Goal: Task Accomplishment & Management: Manage account settings

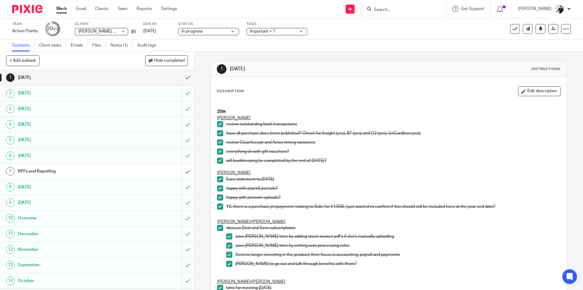
scroll to position [334, 0]
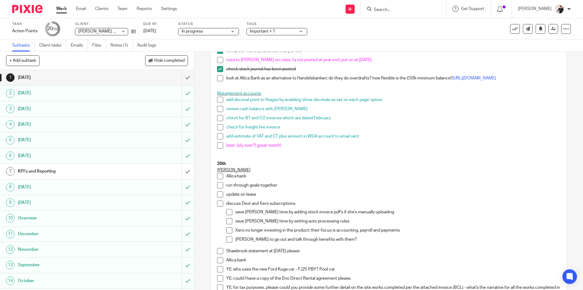
click at [218, 147] on span at bounding box center [220, 145] width 6 height 6
click at [218, 139] on span at bounding box center [220, 136] width 6 height 6
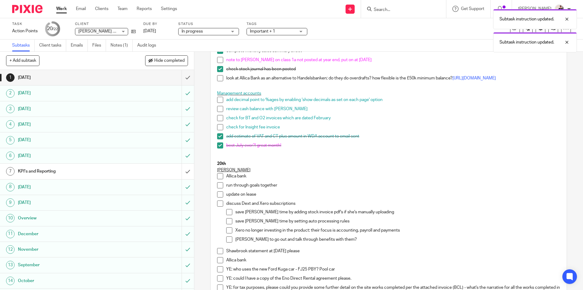
click at [218, 124] on li "check for BT and O2 invoices which are dated February" at bounding box center [388, 119] width 343 height 9
click at [218, 119] on span at bounding box center [220, 118] width 6 height 6
click at [218, 129] on span at bounding box center [220, 127] width 6 height 6
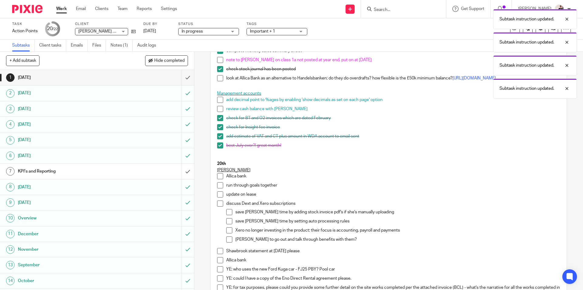
click at [219, 111] on span at bounding box center [220, 109] width 6 height 6
click at [218, 102] on span at bounding box center [220, 100] width 6 height 6
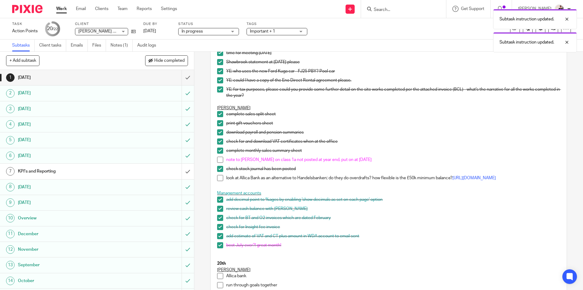
scroll to position [0, 0]
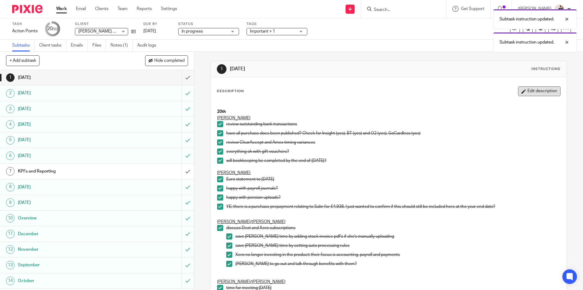
click at [530, 89] on button "Edit description" at bounding box center [539, 91] width 43 height 10
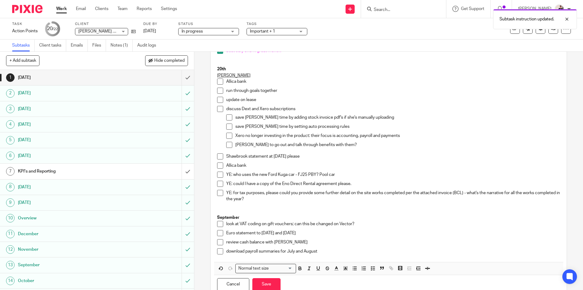
scroll to position [450, 0]
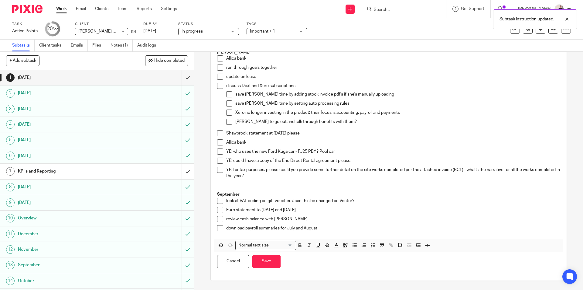
click at [325, 232] on div "download payroll summaries for July and August" at bounding box center [393, 229] width 334 height 9
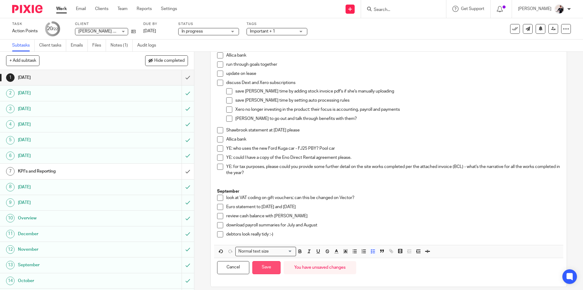
click at [275, 271] on button "Save" at bounding box center [267, 267] width 28 height 13
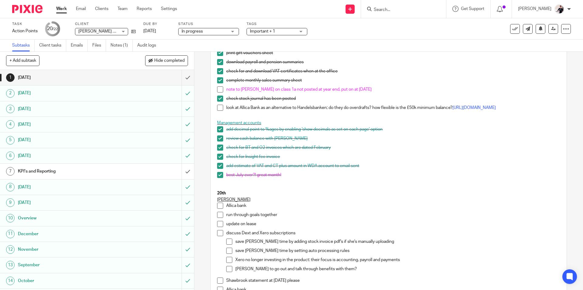
scroll to position [304, 0]
click at [62, 6] on link "Work" at bounding box center [61, 9] width 11 height 6
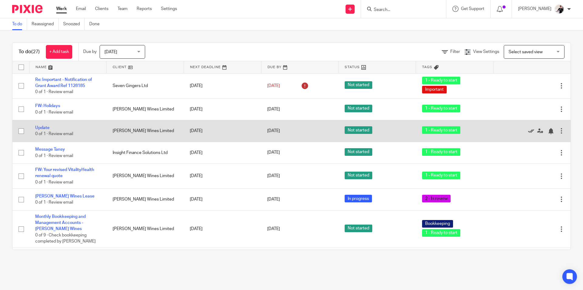
click at [528, 129] on icon at bounding box center [531, 131] width 6 height 6
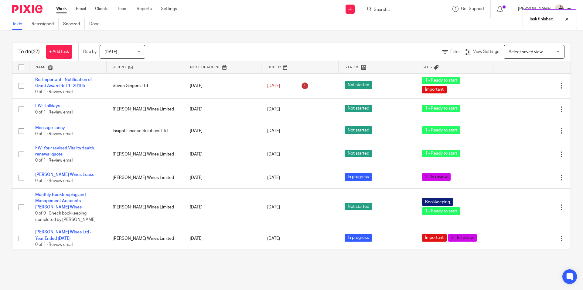
click at [119, 66] on link at bounding box center [145, 67] width 77 height 12
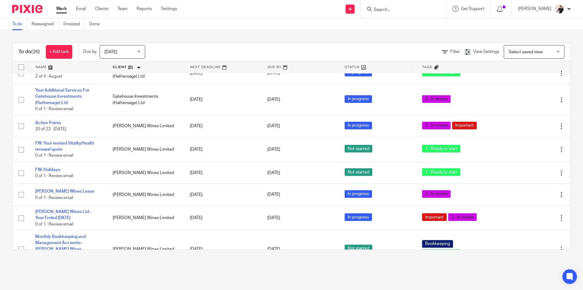
scroll to position [122, 0]
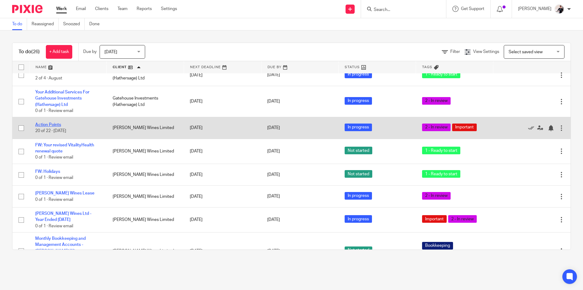
click at [54, 125] on link "Action Points" at bounding box center [48, 124] width 26 height 4
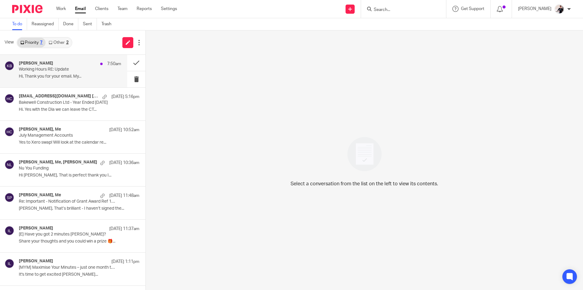
click at [56, 63] on div "[PERSON_NAME] 7:50am" at bounding box center [70, 64] width 102 height 6
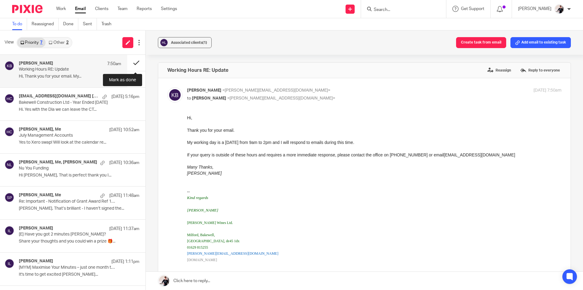
click at [130, 60] on button at bounding box center [136, 63] width 18 height 16
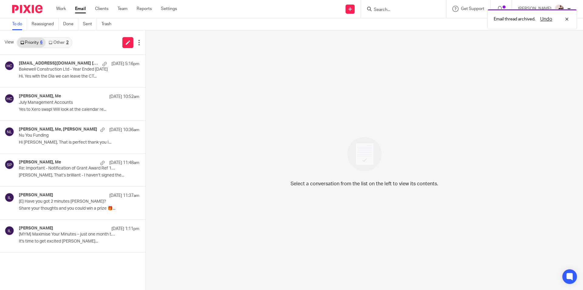
click at [57, 36] on div "View Priority 6 Other 2" at bounding box center [73, 42] width 146 height 24
click at [57, 41] on link "Other 2" at bounding box center [59, 43] width 26 height 10
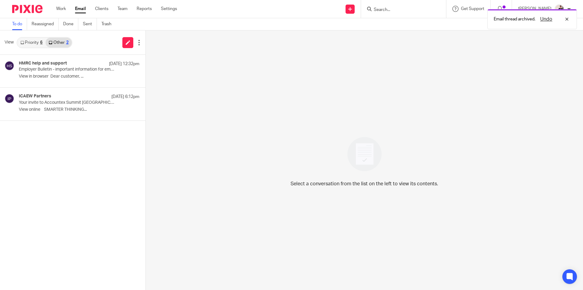
click at [37, 44] on link "Priority 6" at bounding box center [31, 43] width 28 height 10
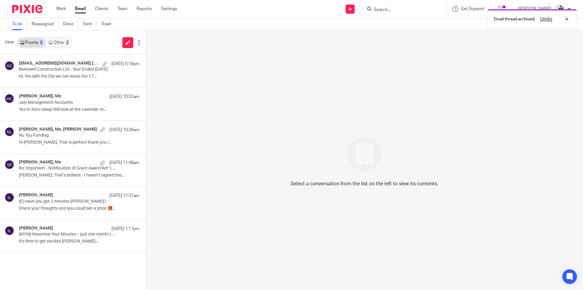
click at [63, 42] on link "Other 2" at bounding box center [59, 43] width 26 height 10
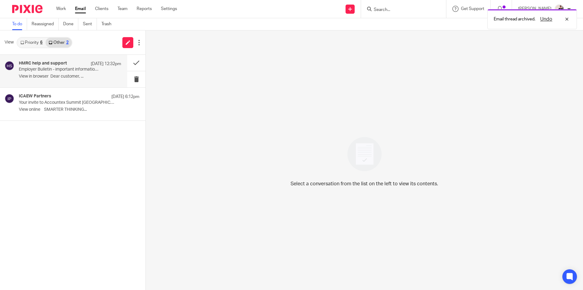
click at [50, 64] on h4 "HMRC help and support" at bounding box center [43, 63] width 48 height 5
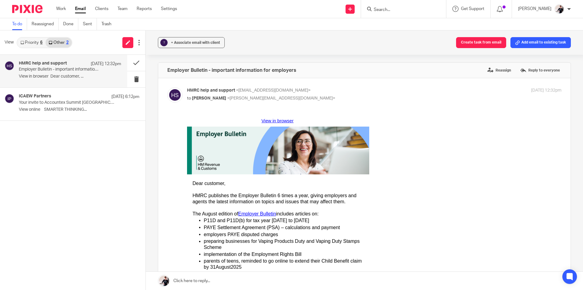
scroll to position [152, 0]
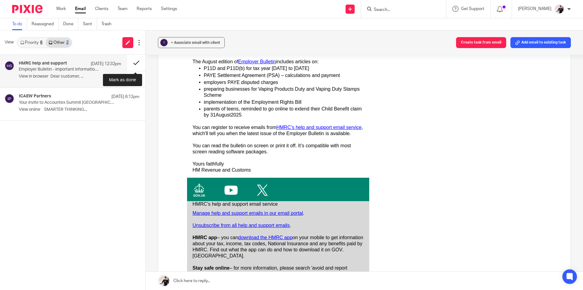
click at [136, 64] on button at bounding box center [136, 63] width 18 height 16
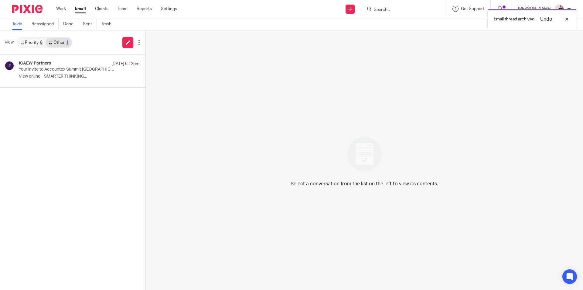
click at [32, 43] on link "Priority 6" at bounding box center [31, 43] width 28 height 10
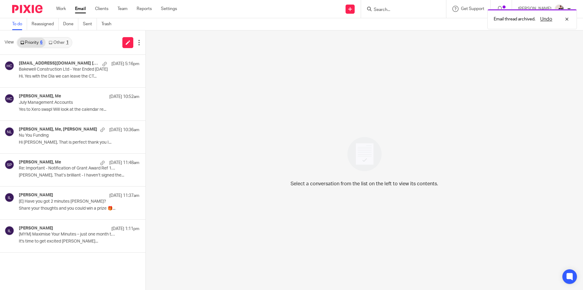
click at [63, 40] on link "Other 1" at bounding box center [59, 43] width 26 height 10
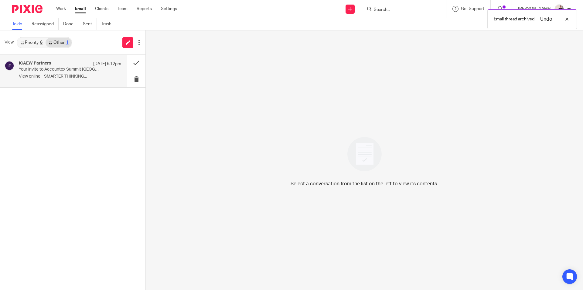
click at [72, 75] on p "View online SMARTER THINKING..." at bounding box center [70, 76] width 102 height 5
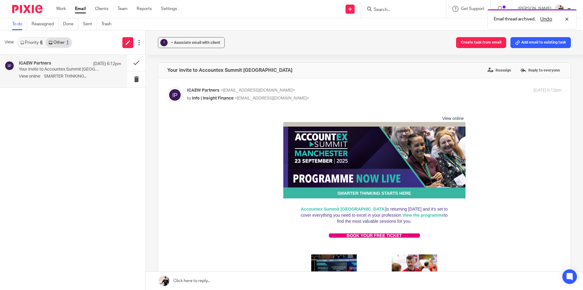
scroll to position [0, 0]
click at [215, 43] on span "+ Associate email with client" at bounding box center [195, 43] width 49 height 4
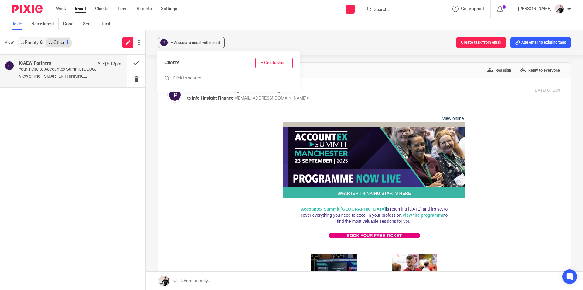
click at [213, 80] on input "text" at bounding box center [228, 78] width 129 height 6
click at [24, 43] on icon at bounding box center [22, 43] width 4 height 4
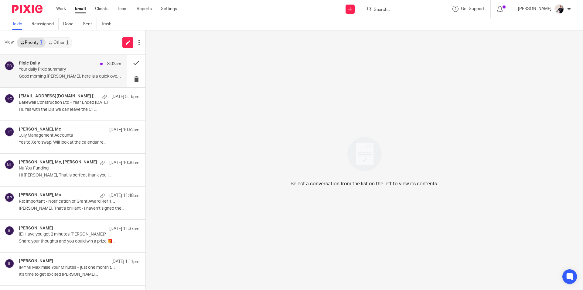
click at [57, 66] on div "Pixie Daily 8:02am" at bounding box center [70, 64] width 102 height 6
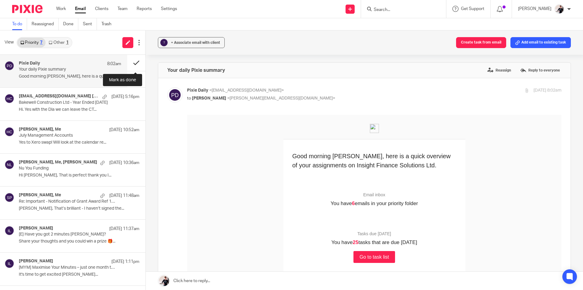
click at [131, 65] on button at bounding box center [136, 63] width 18 height 16
